Goal: Task Accomplishment & Management: Manage account settings

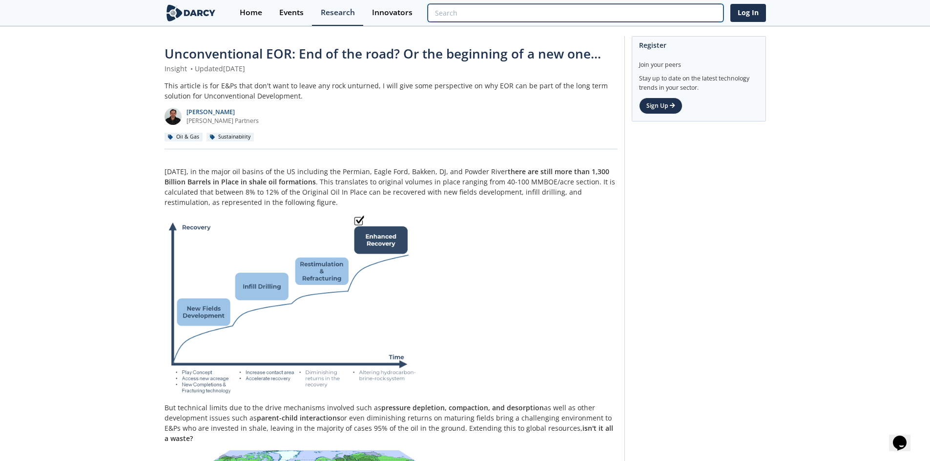
click at [680, 12] on input "search" at bounding box center [575, 13] width 295 height 18
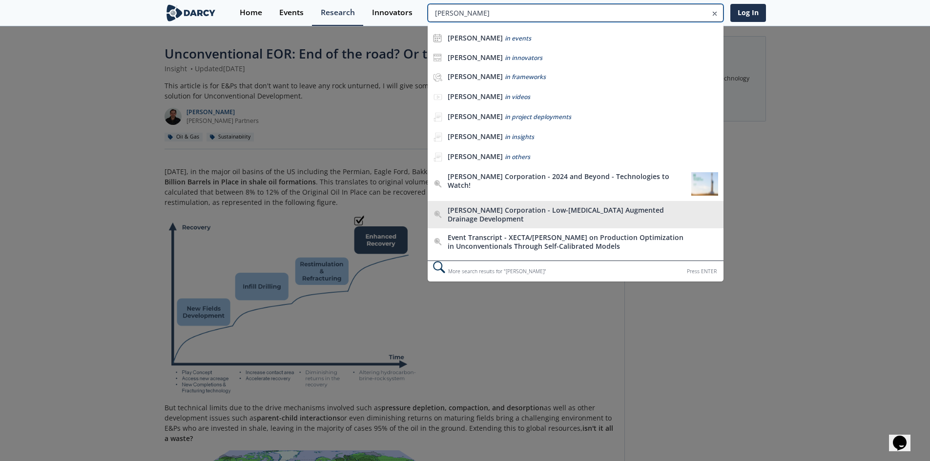
type input "[PERSON_NAME]"
click at [622, 210] on div "[PERSON_NAME] Corporation - Low-[MEDICAL_DATA] Augmented Drainage Development" at bounding box center [567, 214] width 238 height 17
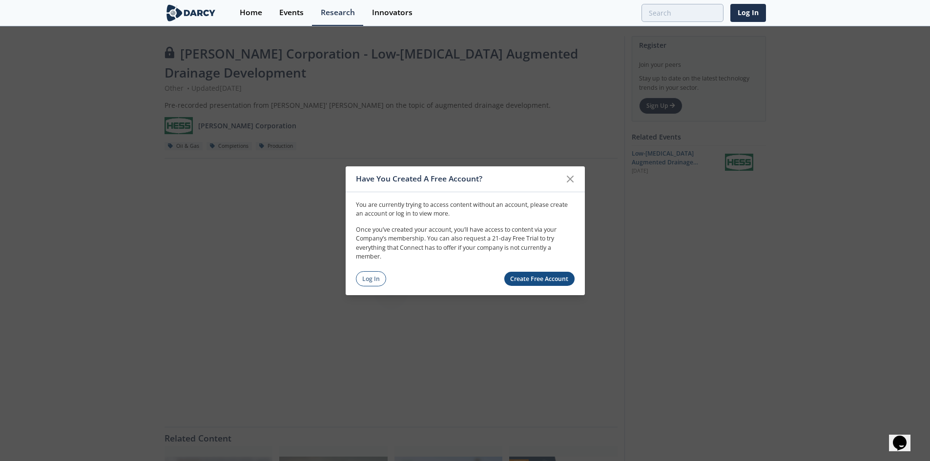
click at [567, 178] on icon at bounding box center [571, 179] width 12 height 12
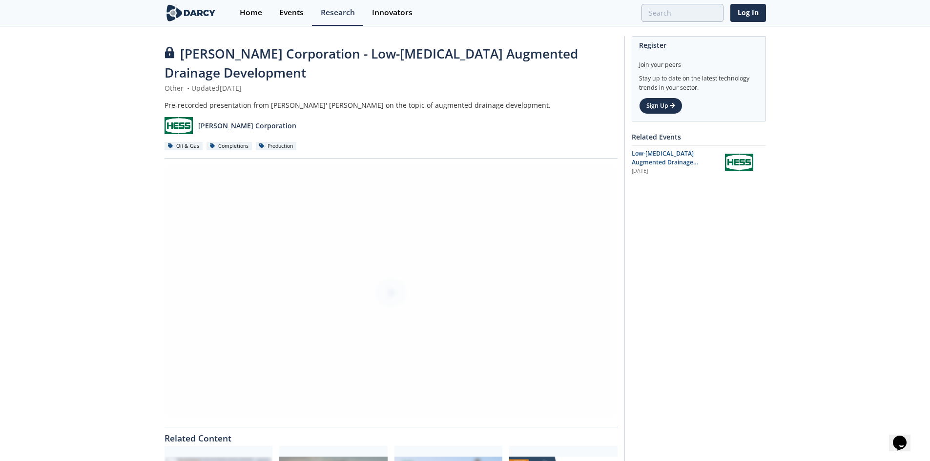
click at [302, 100] on div "Pre-recorded presentation from [PERSON_NAME]' [PERSON_NAME] on the topic of aug…" at bounding box center [391, 105] width 453 height 10
drag, startPoint x: 279, startPoint y: 34, endPoint x: 276, endPoint y: 42, distance: 9.3
click at [278, 34] on div "[PERSON_NAME] Corporation - Low-[MEDICAL_DATA] Augmented Drainage Development O…" at bounding box center [466, 295] width 602 height 536
drag, startPoint x: 277, startPoint y: 51, endPoint x: 298, endPoint y: 51, distance: 21.0
click at [277, 51] on span "[PERSON_NAME] Corporation - Low-[MEDICAL_DATA] Augmented Drainage Development" at bounding box center [372, 63] width 414 height 37
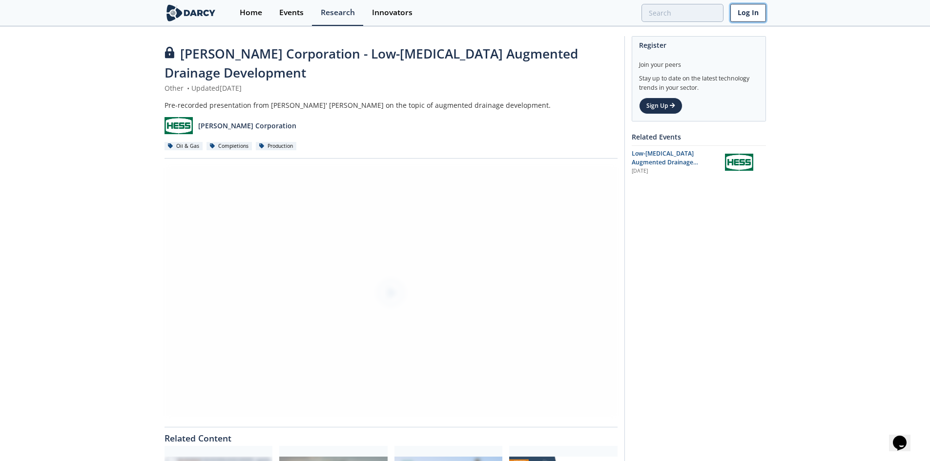
click at [749, 15] on link "Log In" at bounding box center [749, 13] width 36 height 18
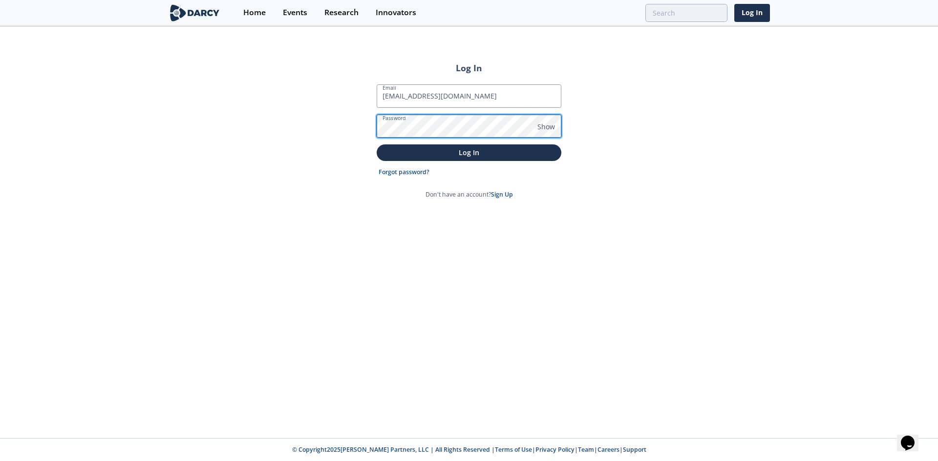
click at [377, 145] on button "Log In" at bounding box center [469, 153] width 185 height 16
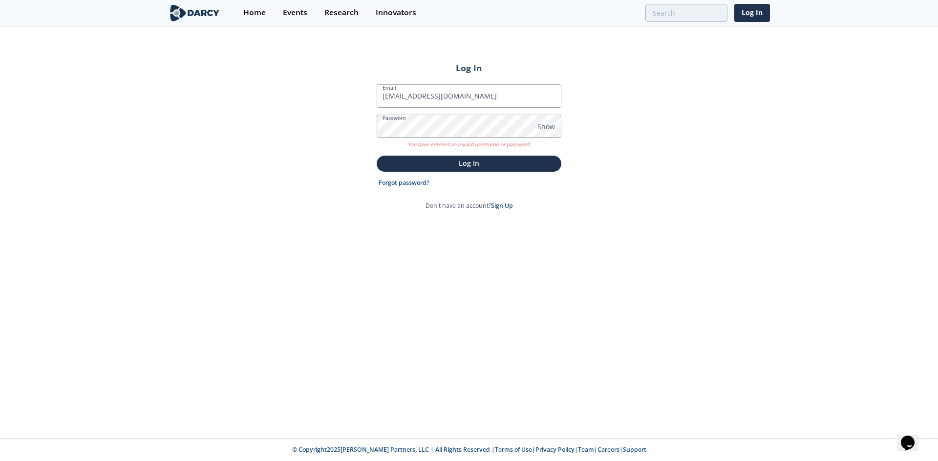
click at [546, 124] on span "Show" at bounding box center [546, 127] width 18 height 10
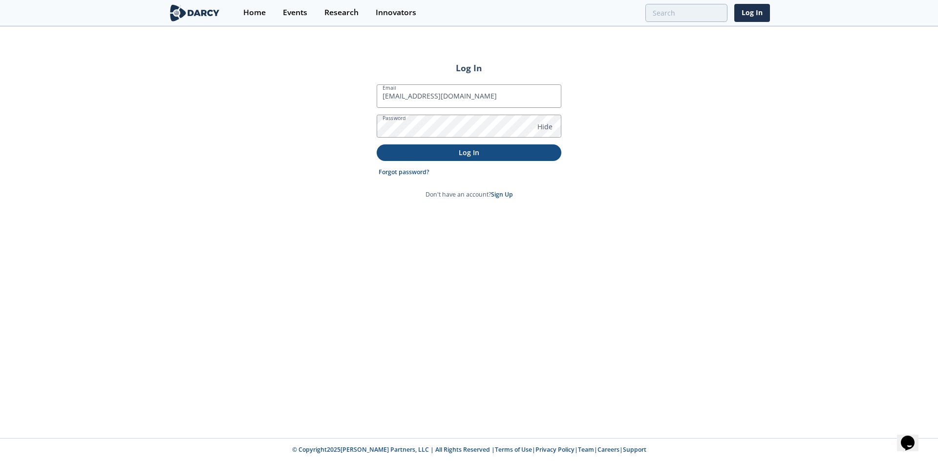
click at [473, 152] on p "Log In" at bounding box center [468, 152] width 171 height 10
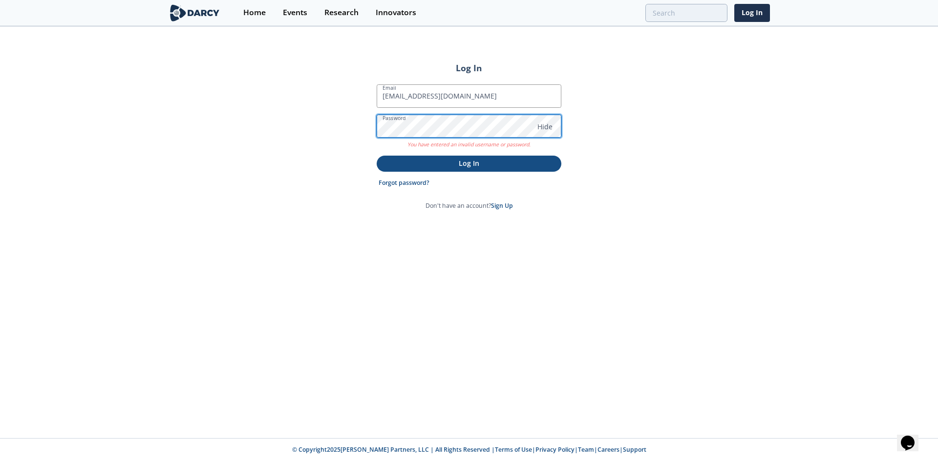
click at [358, 128] on div "Log In Email [PERSON_NAME][EMAIL_ADDRESS][PERSON_NAME][DOMAIN_NAME] Password Hi…" at bounding box center [469, 232] width 938 height 411
click at [498, 167] on p "Log In" at bounding box center [468, 163] width 171 height 10
click at [477, 159] on p "Log In" at bounding box center [468, 163] width 171 height 10
click at [492, 104] on input "[EMAIL_ADDRESS][DOMAIN_NAME]" at bounding box center [469, 95] width 185 height 23
type input "[EMAIL_ADDRESS][DOMAIN_NAME]"
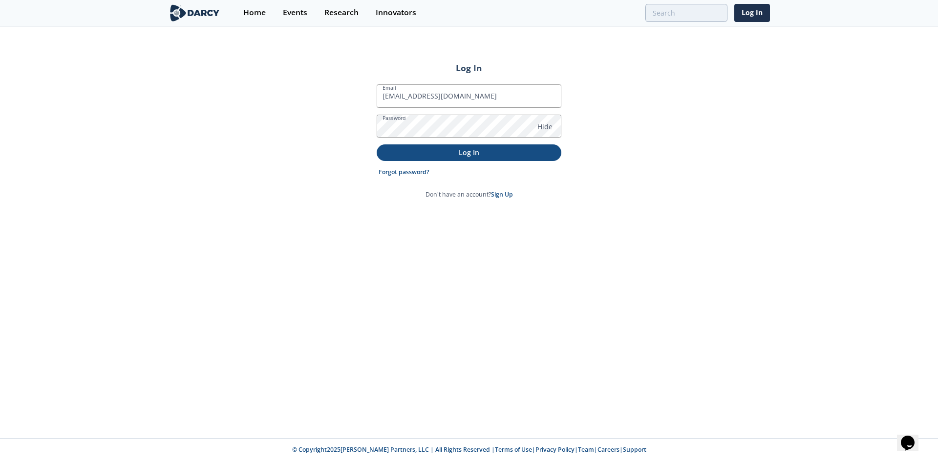
click at [575, 190] on div "Log In Email [PERSON_NAME][EMAIL_ADDRESS][PERSON_NAME][DOMAIN_NAME] Password Hi…" at bounding box center [469, 232] width 938 height 411
click at [503, 153] on p "Log In" at bounding box center [468, 152] width 171 height 10
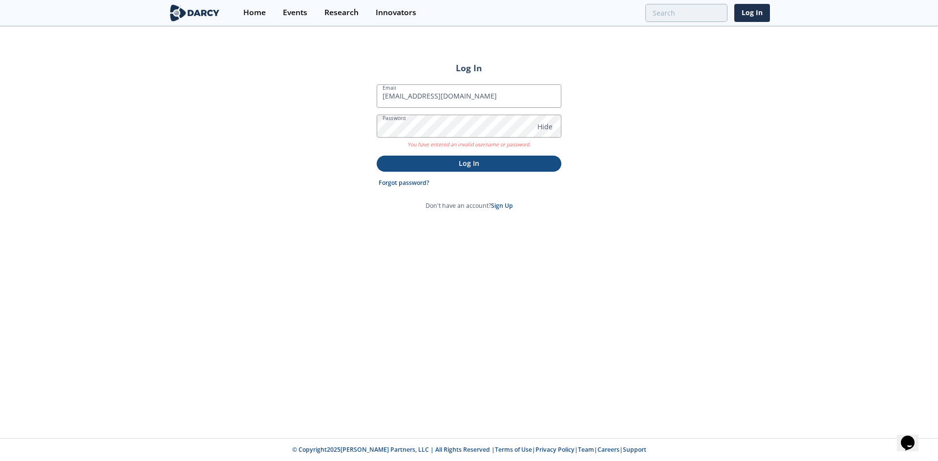
click at [483, 162] on p "Log In" at bounding box center [468, 163] width 171 height 10
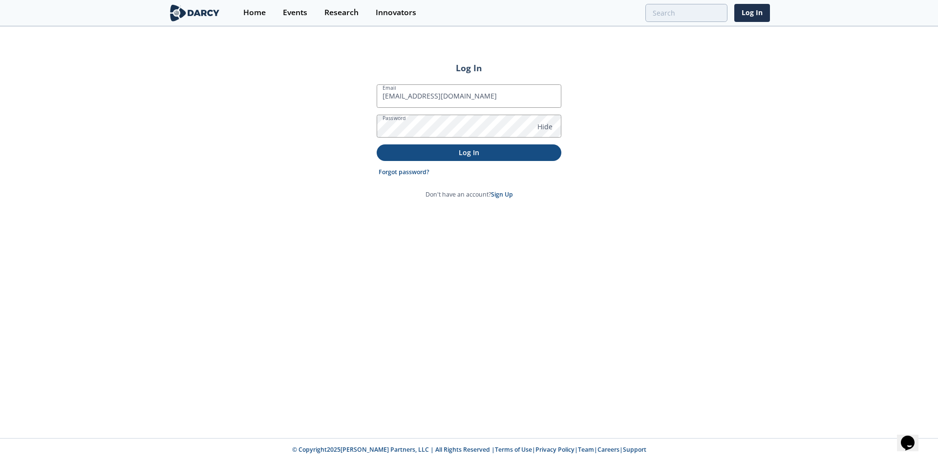
click at [477, 153] on p "Log In" at bounding box center [468, 152] width 171 height 10
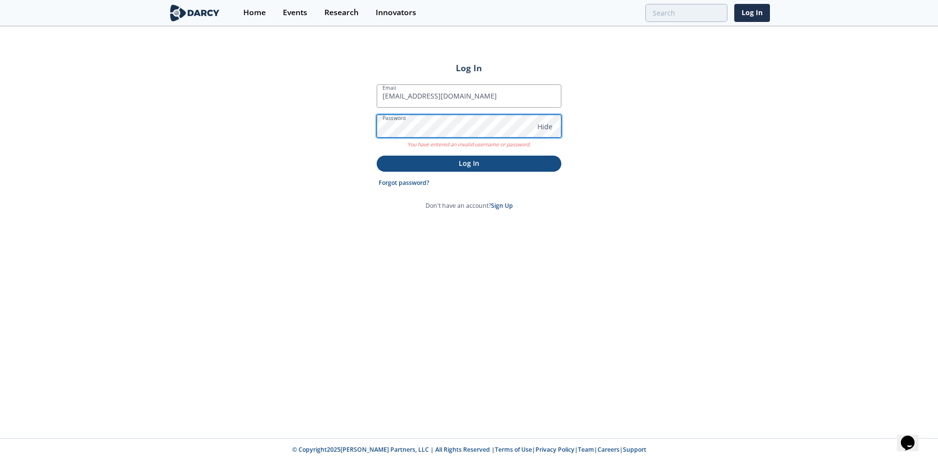
click at [370, 121] on div "Log In Email [PERSON_NAME][EMAIL_ADDRESS][PERSON_NAME][DOMAIN_NAME] Password Hi…" at bounding box center [469, 232] width 938 height 411
click at [492, 157] on button "Log In" at bounding box center [469, 164] width 185 height 16
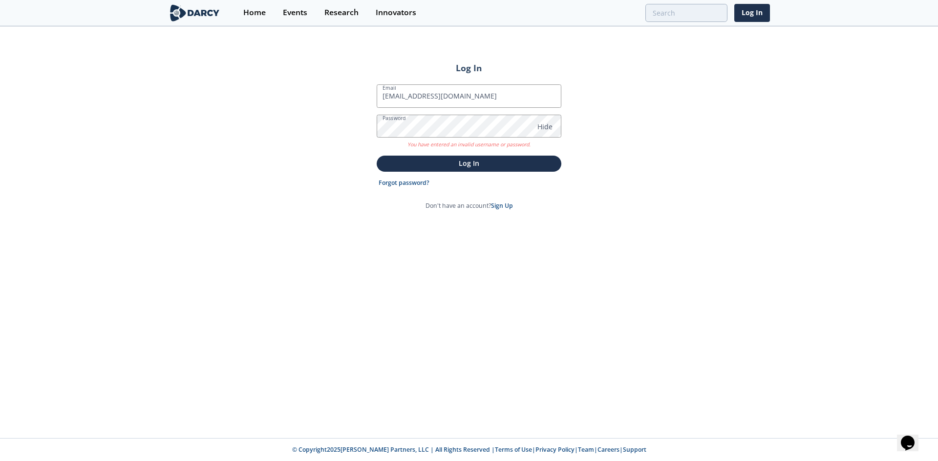
click at [732, 199] on div "Log In Email [PERSON_NAME][EMAIL_ADDRESS][PERSON_NAME][DOMAIN_NAME] Password Hi…" at bounding box center [469, 232] width 938 height 411
click at [420, 182] on link "Forgot password?" at bounding box center [403, 183] width 51 height 9
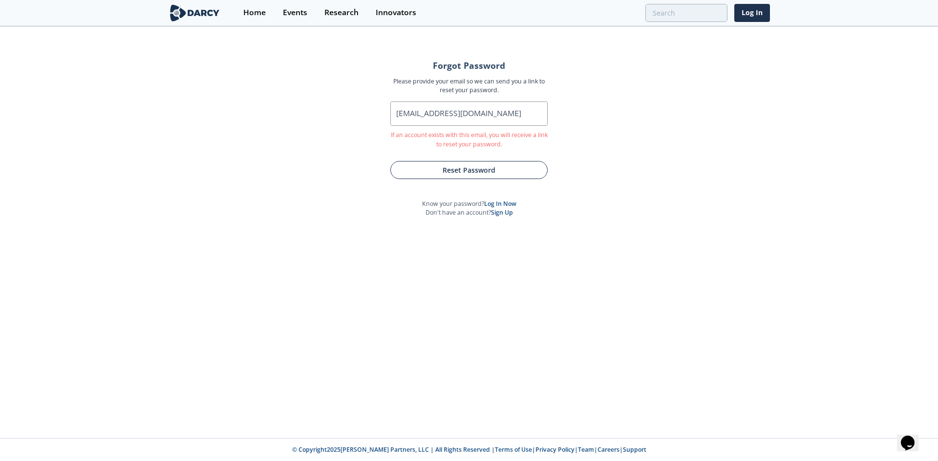
click at [473, 170] on button "Reset Password" at bounding box center [468, 170] width 157 height 18
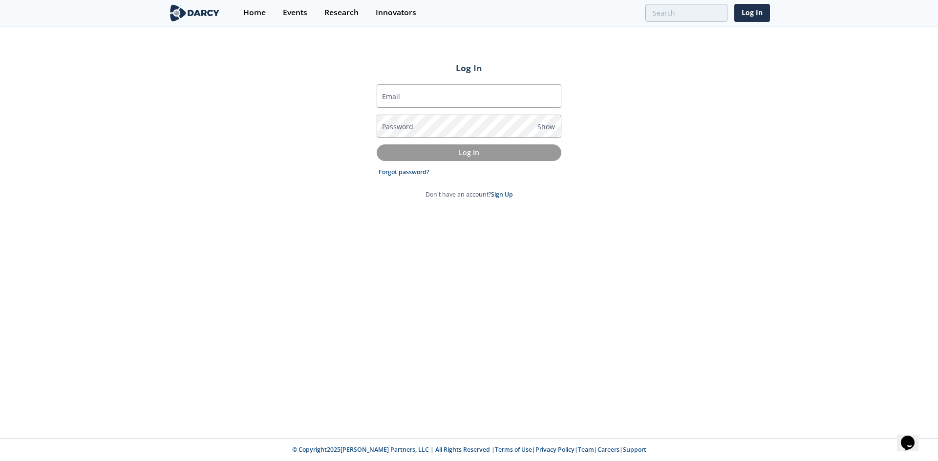
click at [565, 281] on div "Log In Email Password Show Log In Forgot password? Don't have an account? Sign …" at bounding box center [469, 232] width 938 height 411
click at [774, 216] on div "Log In Email Password Show Log In Forgot password? Don't have an account? Sign …" at bounding box center [469, 232] width 938 height 411
click at [451, 96] on input "Email" at bounding box center [469, 95] width 185 height 23
click at [279, 142] on div "Log In Email Password Show Log In Forgot password? Don't have an account? Sign …" at bounding box center [469, 232] width 938 height 411
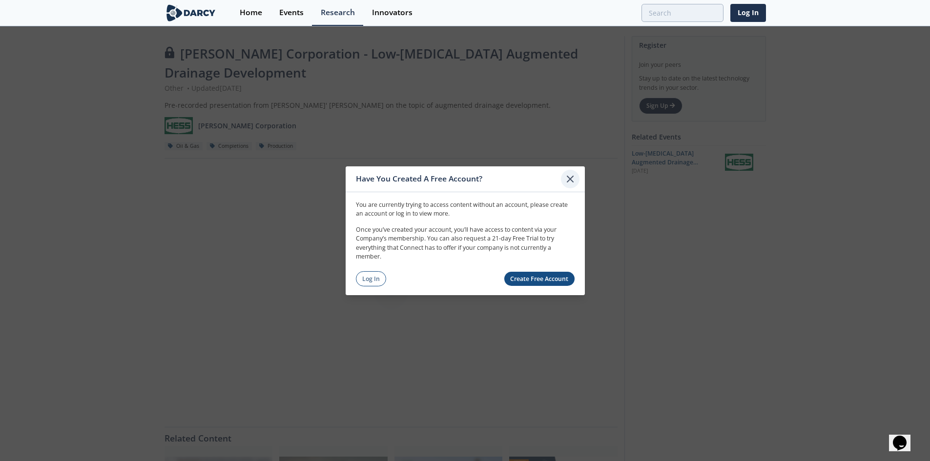
click at [565, 176] on icon at bounding box center [571, 179] width 12 height 12
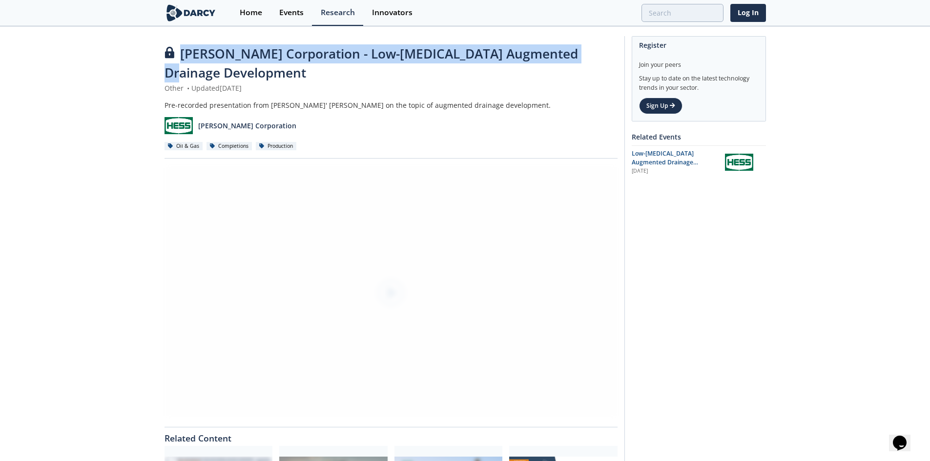
drag, startPoint x: 583, startPoint y: 51, endPoint x: 182, endPoint y: 60, distance: 400.5
click at [182, 60] on span "[PERSON_NAME] Corporation - Low-[MEDICAL_DATA] Augmented Drainage Development" at bounding box center [372, 63] width 414 height 37
copy span "[PERSON_NAME] Corporation - Low-[MEDICAL_DATA] Augmented Drainage Development"
